Goal: Task Accomplishment & Management: Manage account settings

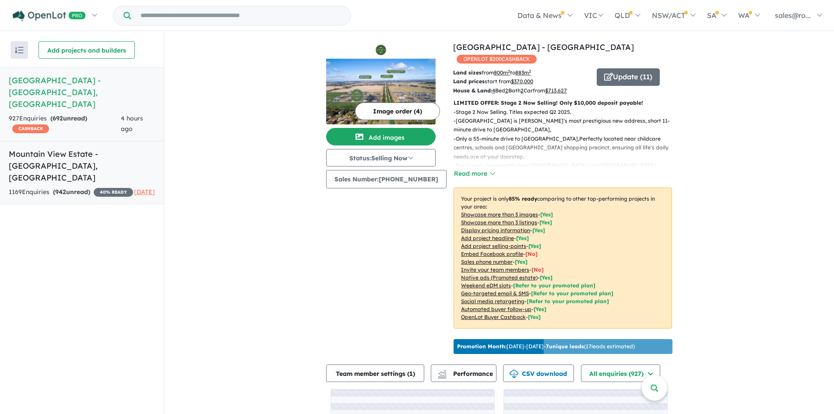
click at [98, 187] on div "1169 Enquir ies ( 942 unread) 40 % READY" at bounding box center [71, 192] width 124 height 11
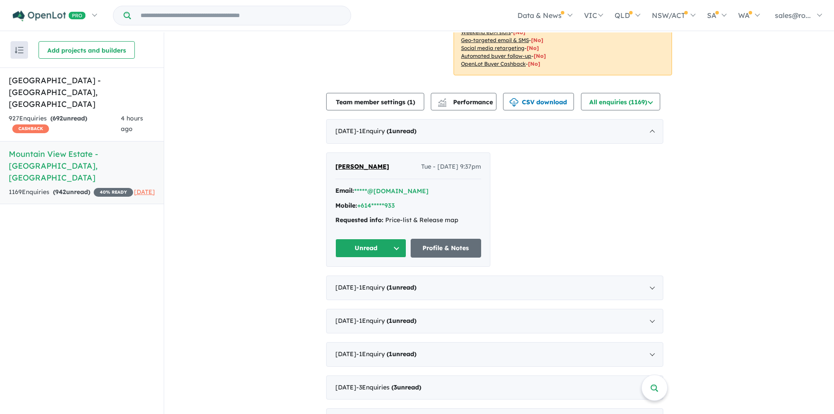
scroll to position [263, 0]
click at [404, 126] on span "- 1 Enquir y ( 1 unread)" at bounding box center [386, 130] width 60 height 8
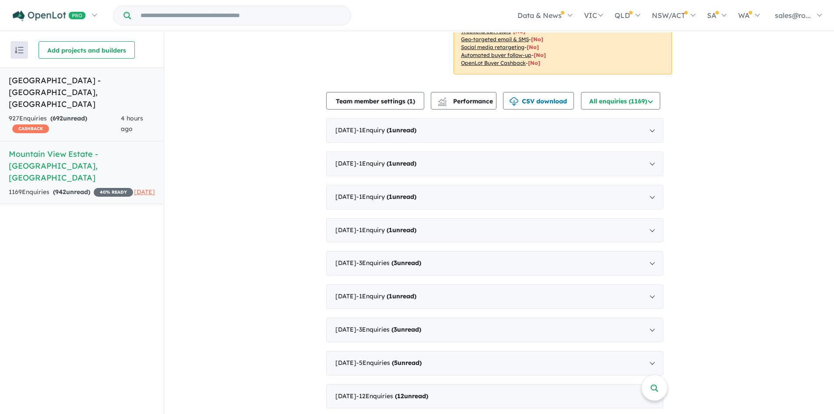
click at [99, 113] on div "927 Enquir ies ( 692 unread) CASHBACK" at bounding box center [65, 123] width 112 height 21
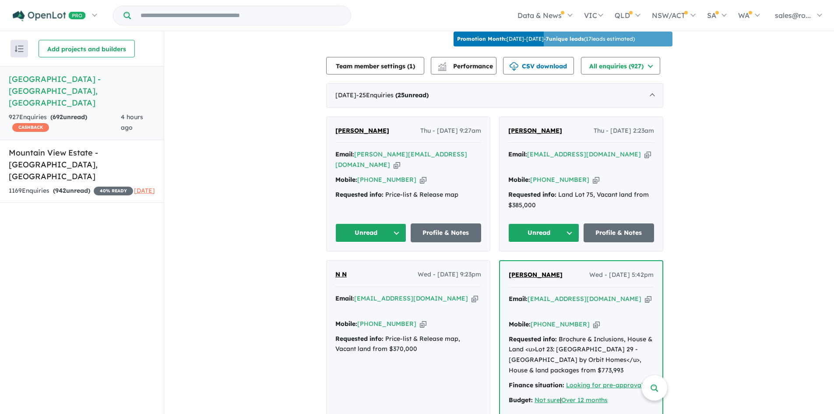
scroll to position [306, 0]
click at [380, 91] on span "- 25 Enquir ies ( 25 unread)" at bounding box center [392, 95] width 72 height 8
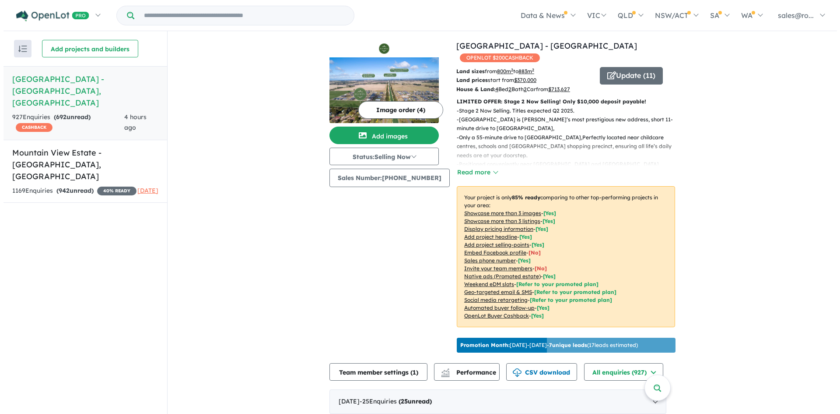
scroll to position [0, 0]
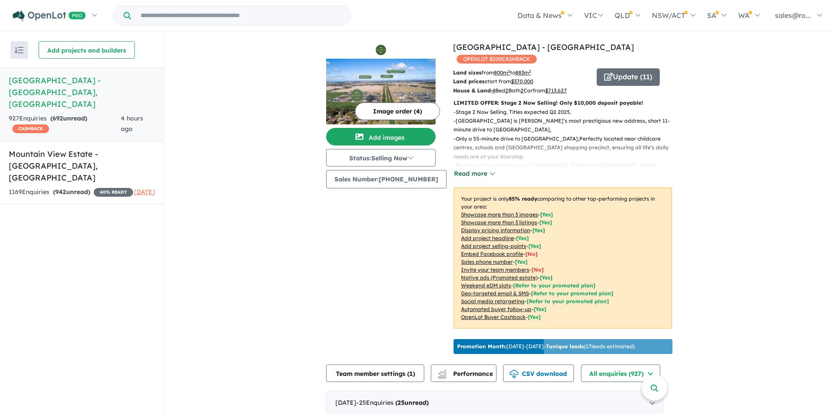
click at [467, 169] on button "Read more" at bounding box center [474, 174] width 41 height 10
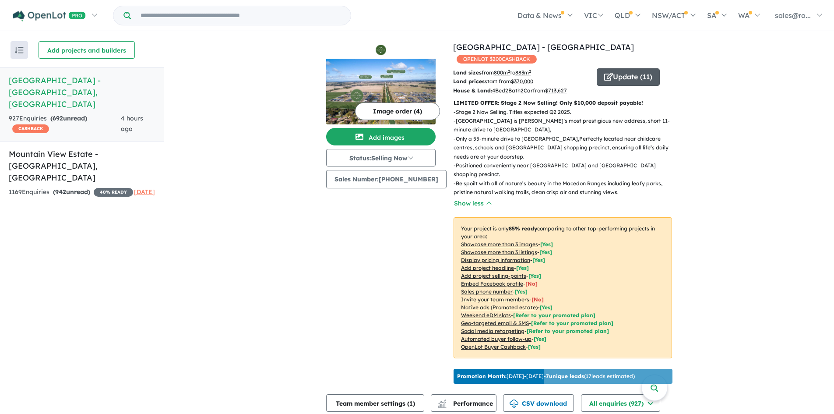
click at [627, 70] on button "Update ( 11 )" at bounding box center [628, 77] width 63 height 18
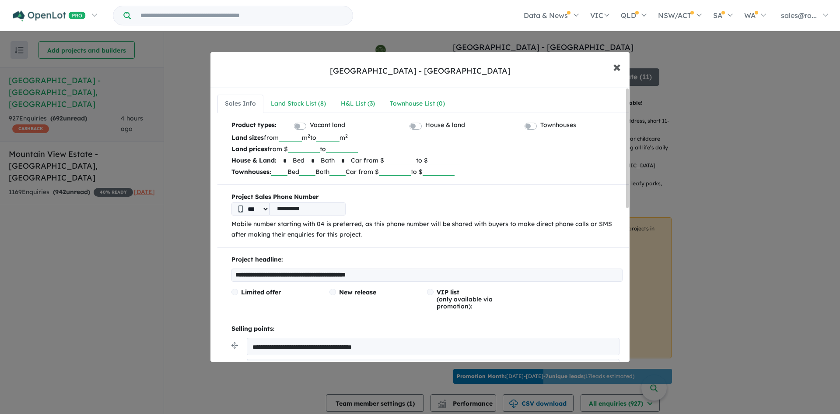
click at [612, 68] on button "× Close" at bounding box center [617, 67] width 25 height 24
